Goal: Check status: Check status

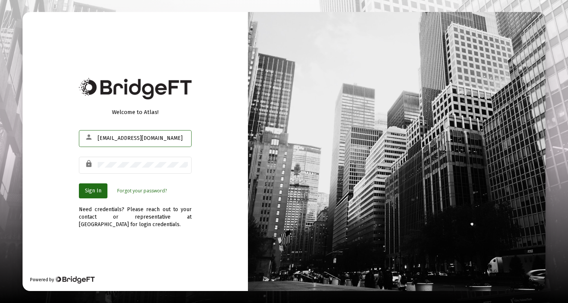
click at [111, 140] on input "[EMAIL_ADDRESS][DOMAIN_NAME]" at bounding box center [143, 139] width 90 height 6
drag, startPoint x: 113, startPoint y: 139, endPoint x: 84, endPoint y: 136, distance: 29.1
click at [84, 136] on div "person [EMAIL_ADDRESS][DOMAIN_NAME]" at bounding box center [135, 138] width 113 height 18
click at [111, 138] on input "[EMAIL_ADDRESS][DOMAIN_NAME]" at bounding box center [143, 139] width 90 height 6
drag, startPoint x: 113, startPoint y: 138, endPoint x: 95, endPoint y: 139, distance: 18.4
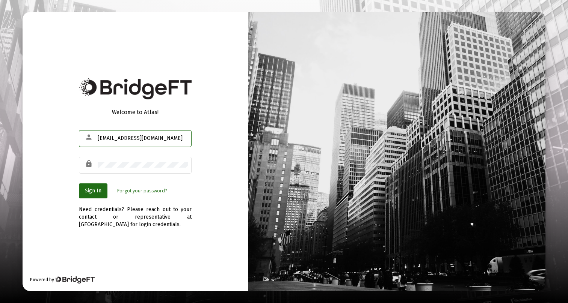
click at [95, 139] on div "person [EMAIL_ADDRESS][DOMAIN_NAME]" at bounding box center [135, 138] width 113 height 18
type input "[PERSON_NAME][EMAIL_ADDRESS][DOMAIN_NAME]"
click at [98, 189] on span "Sign In" at bounding box center [93, 191] width 17 height 6
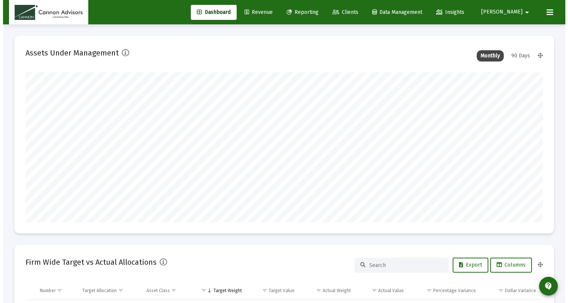
scroll to position [150, 517]
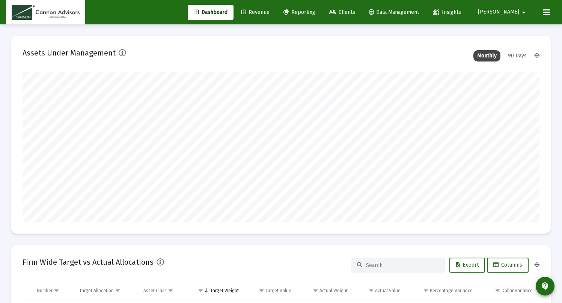
type input "[DATE]"
click at [321, 19] on link "Reporting" at bounding box center [300, 12] width 44 height 15
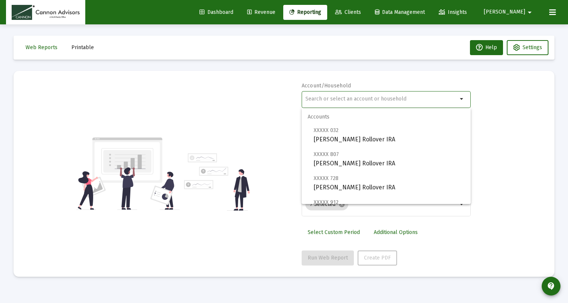
click at [350, 101] on input "text" at bounding box center [381, 99] width 152 height 6
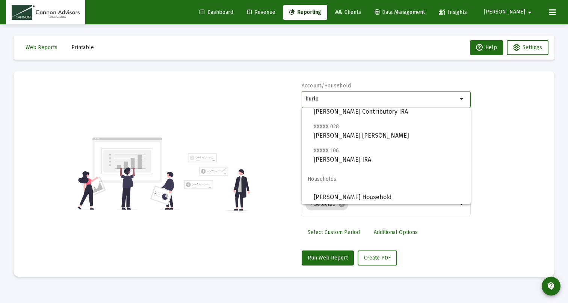
scroll to position [30, 0]
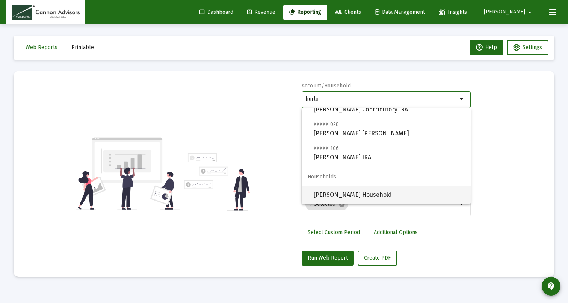
click at [355, 193] on span "[PERSON_NAME] Household" at bounding box center [389, 195] width 151 height 18
type input "[PERSON_NAME] Household"
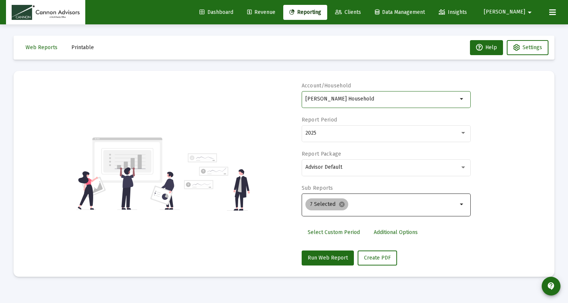
click at [333, 203] on mat-chip "7 Selected cancel" at bounding box center [326, 205] width 43 height 12
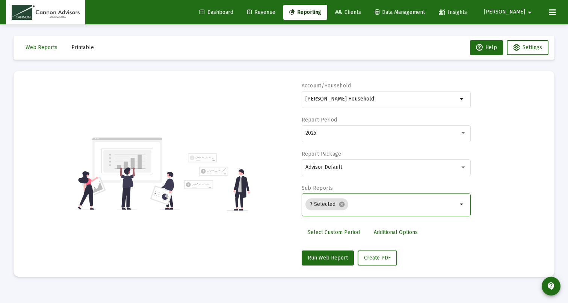
click at [391, 207] on input "Selection" at bounding box center [404, 205] width 106 height 6
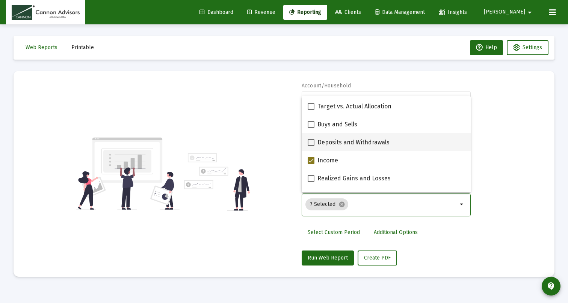
scroll to position [217, 0]
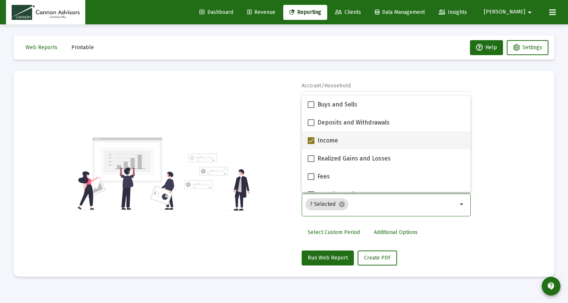
click at [312, 141] on span at bounding box center [311, 140] width 7 height 7
click at [311, 144] on input "Income" at bounding box center [311, 144] width 0 height 0
checkbox input "false"
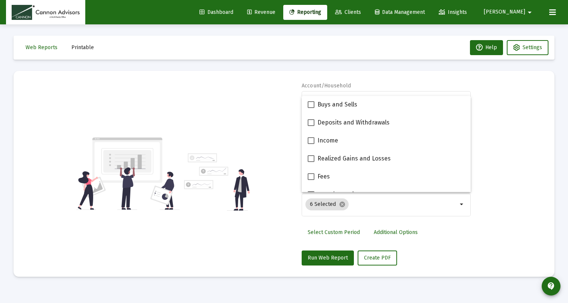
click at [314, 221] on div "6 Selected cancel arrow_drop_down" at bounding box center [386, 209] width 169 height 30
click at [287, 228] on div "Account/Household [PERSON_NAME] Household arrow_drop_down Report Period 2025 Re…" at bounding box center [284, 174] width 518 height 184
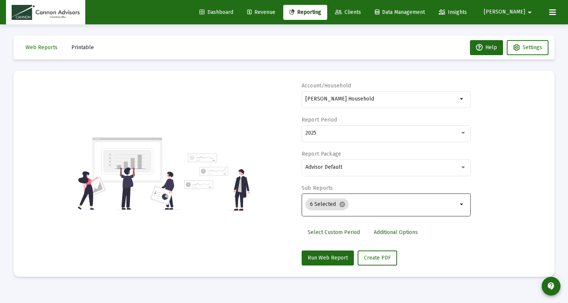
click at [388, 205] on input "Selection" at bounding box center [405, 205] width 106 height 6
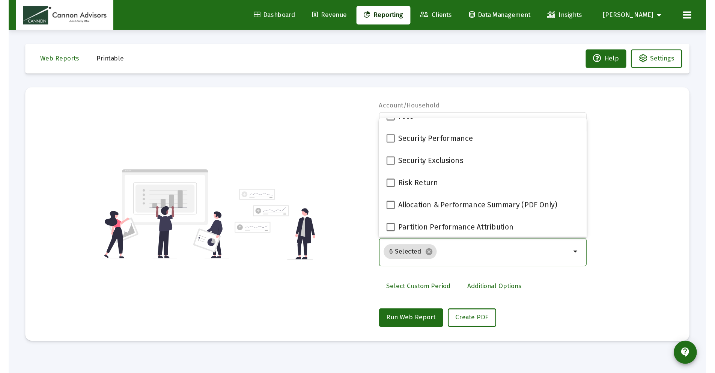
scroll to position [300, 0]
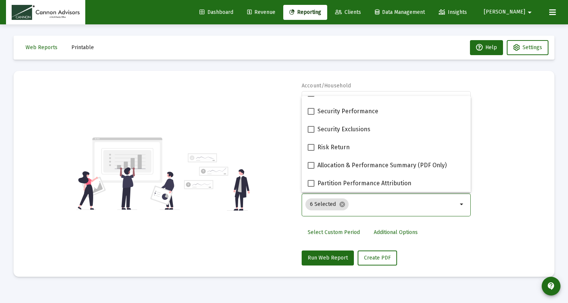
click at [434, 250] on div "Account/Household [PERSON_NAME] Household arrow_drop_down Report Period 2025 Re…" at bounding box center [386, 174] width 169 height 184
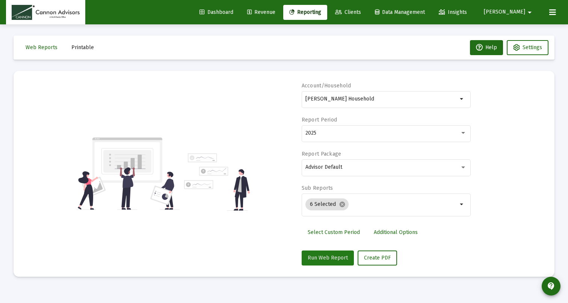
click at [332, 256] on span "Run Web Report" at bounding box center [328, 258] width 40 height 6
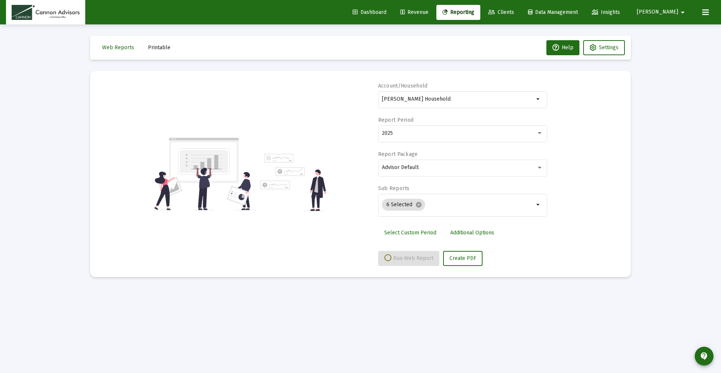
select select "View all"
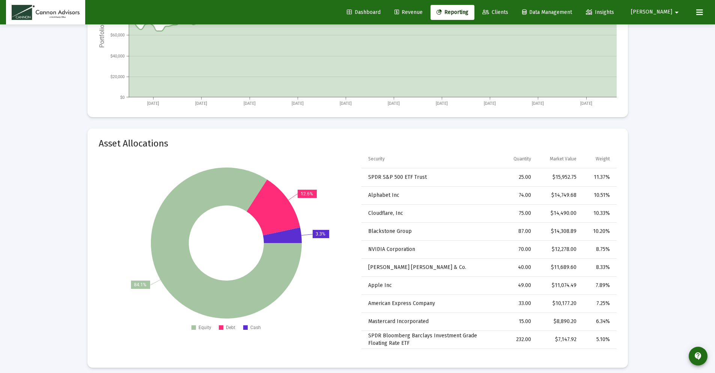
scroll to position [1236, 0]
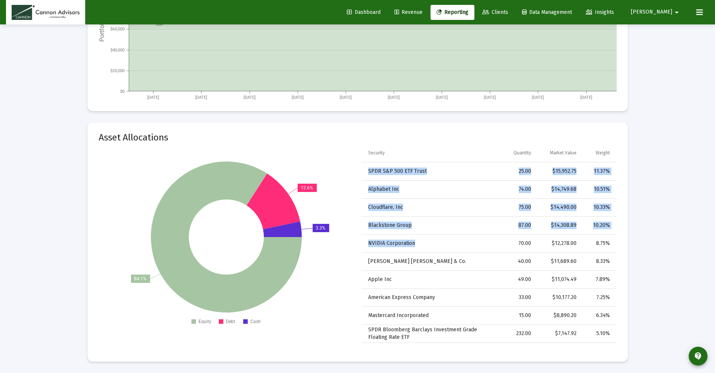
drag, startPoint x: 359, startPoint y: 243, endPoint x: 456, endPoint y: 240, distance: 96.9
click at [456, 240] on div "84.1% 12.6% 3.3% Equity Debt Cash Security Quantity Market Value Weight SPDR S&…" at bounding box center [358, 243] width 518 height 199
click at [456, 241] on td "NVIDIA Corporation" at bounding box center [431, 243] width 138 height 18
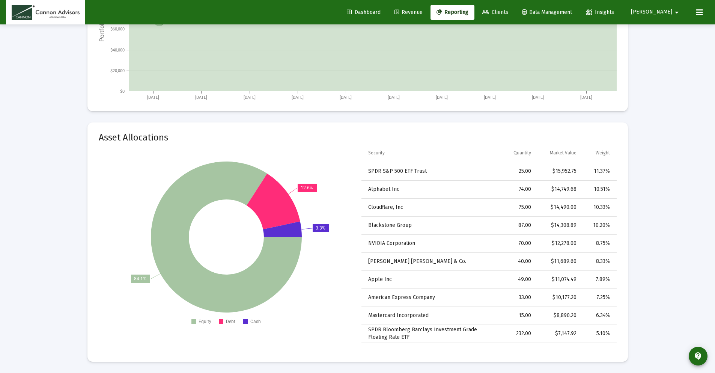
drag, startPoint x: 611, startPoint y: 244, endPoint x: 360, endPoint y: 242, distance: 250.5
click at [360, 242] on div "84.1% 12.6% 3.3% Equity Debt Cash Security Quantity Market Value Weight SPDR S&…" at bounding box center [358, 243] width 518 height 199
click at [388, 240] on td "NVIDIA Corporation" at bounding box center [431, 243] width 138 height 18
click at [431, 240] on td "NVIDIA Corporation" at bounding box center [431, 243] width 138 height 18
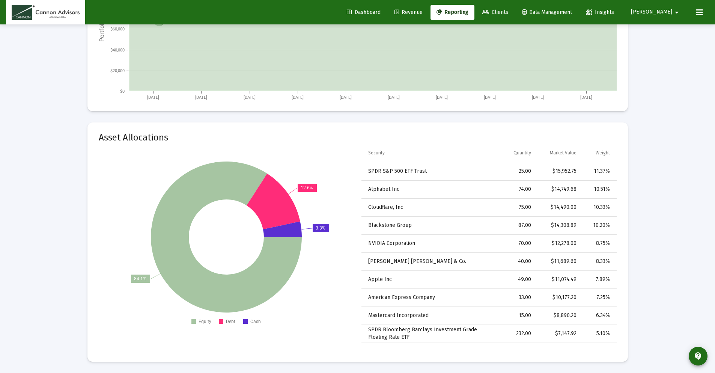
click at [431, 240] on td "NVIDIA Corporation" at bounding box center [431, 243] width 138 height 18
click at [375, 187] on td "Alphabet Inc" at bounding box center [431, 189] width 138 height 18
click at [392, 189] on td "Alphabet Inc" at bounding box center [431, 189] width 138 height 18
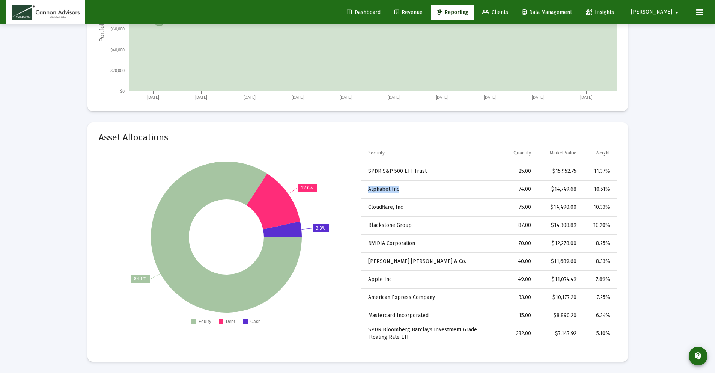
click at [393, 190] on td "Alphabet Inc" at bounding box center [431, 189] width 138 height 18
click at [398, 190] on td "Alphabet Inc" at bounding box center [431, 189] width 138 height 18
click at [398, 189] on td "Alphabet Inc" at bounding box center [431, 189] width 138 height 18
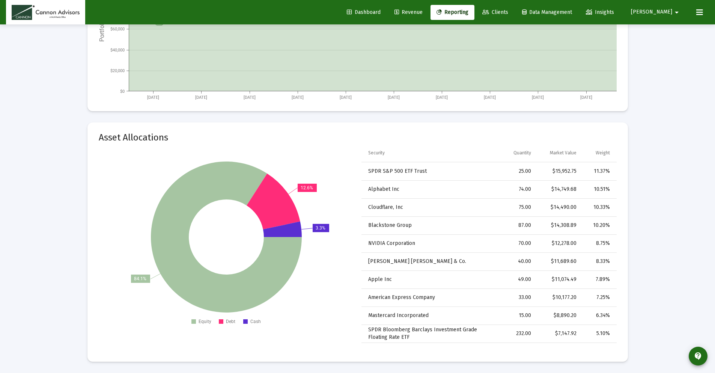
click at [607, 190] on div "10.51%" at bounding box center [598, 190] width 23 height 8
drag, startPoint x: 582, startPoint y: 188, endPoint x: 328, endPoint y: 198, distance: 253.7
click at [328, 198] on div "84.1% 12.6% 3.3% Equity Debt Cash Security Quantity Market Value Weight SPDR S&…" at bounding box center [358, 243] width 518 height 199
click at [393, 190] on td "Alphabet Inc" at bounding box center [431, 189] width 138 height 18
drag, startPoint x: 376, startPoint y: 173, endPoint x: 461, endPoint y: 173, distance: 85.2
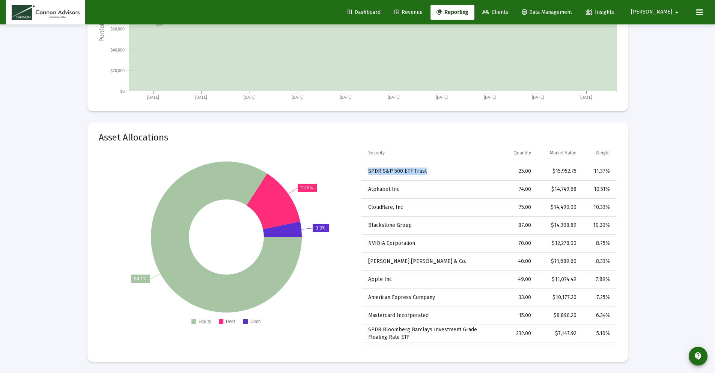
click at [458, 172] on div "Security Quantity Market Value Weight SPDR S&P 500 ETF Trust 25.00 $15,952.75 1…" at bounding box center [489, 243] width 255 height 199
click at [475, 175] on td "SPDR S&P 500 ETF Trust" at bounding box center [431, 171] width 138 height 18
drag, startPoint x: 365, startPoint y: 280, endPoint x: 500, endPoint y: 278, distance: 134.5
click at [500, 278] on tr "Apple Inc 49.00 $11,074.49 7.89%" at bounding box center [489, 279] width 255 height 18
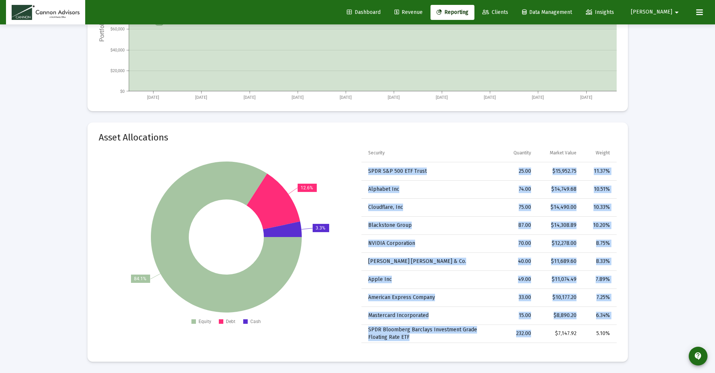
drag, startPoint x: 445, startPoint y: 339, endPoint x: 533, endPoint y: 335, distance: 88.0
click at [533, 335] on div "Security Quantity Market Value Weight SPDR S&P 500 ETF Trust 25.00 $15,952.75 1…" at bounding box center [489, 243] width 255 height 199
click at [532, 335] on td "232.00" at bounding box center [518, 333] width 38 height 18
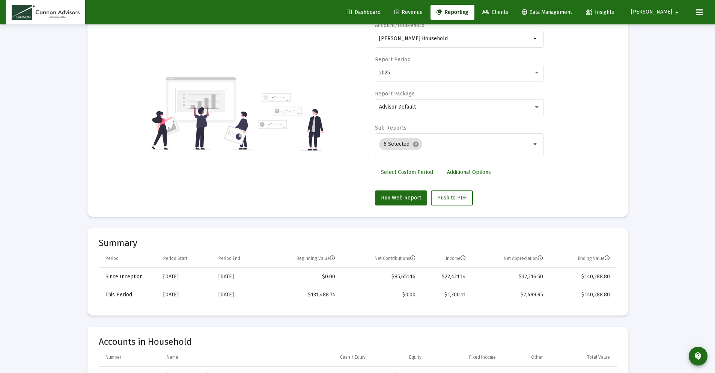
scroll to position [160, 0]
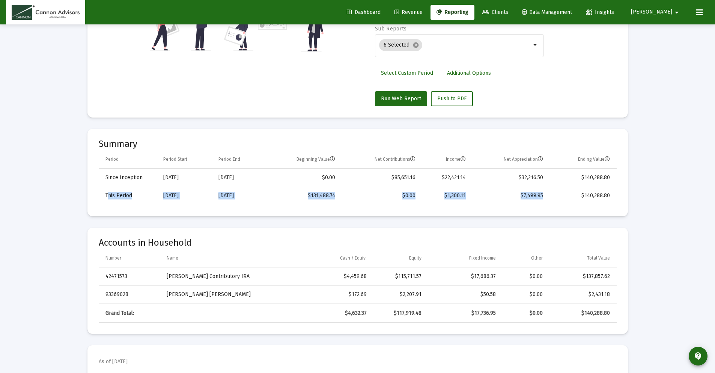
drag, startPoint x: 108, startPoint y: 195, endPoint x: 537, endPoint y: 199, distance: 429.6
click at [537, 199] on tr "This Period [DATE] [DATE] $131,488.74 $0.00 $1,300.11 $7,499.95 $140,288.80" at bounding box center [358, 196] width 518 height 18
click at [537, 199] on td "$7,499.95" at bounding box center [510, 196] width 78 height 18
drag, startPoint x: 551, startPoint y: 194, endPoint x: 442, endPoint y: 193, distance: 108.2
click at [442, 193] on tr "This Period [DATE] [DATE] $131,488.74 $0.00 $1,300.11 $7,499.95 $140,288.80" at bounding box center [358, 196] width 518 height 18
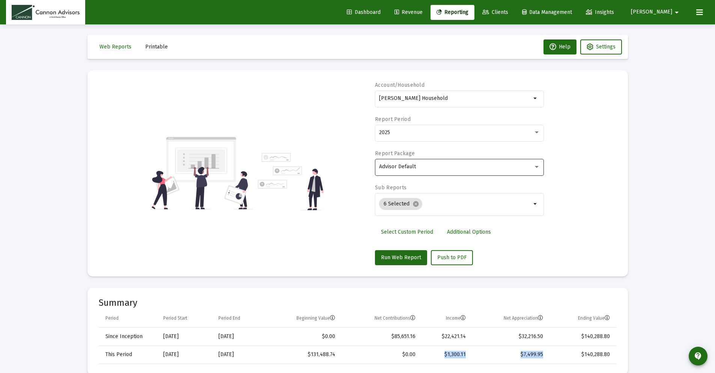
scroll to position [0, 0]
